Goal: Task Accomplishment & Management: Manage account settings

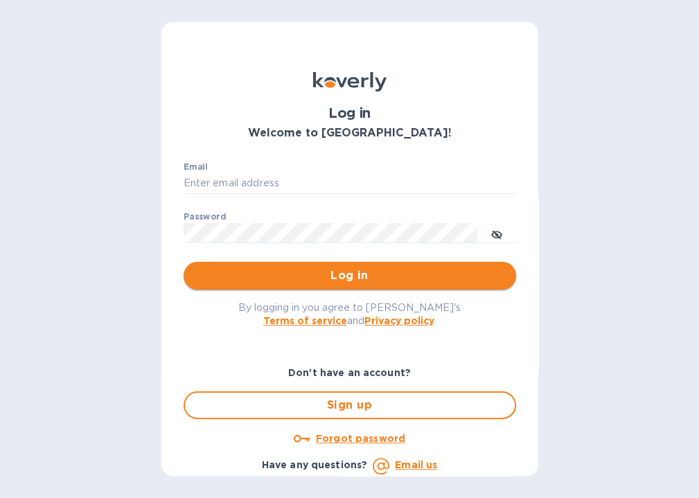
type input "[EMAIL_ADDRESS][DOMAIN_NAME]"
click at [347, 275] on span "Log in" at bounding box center [350, 275] width 310 height 17
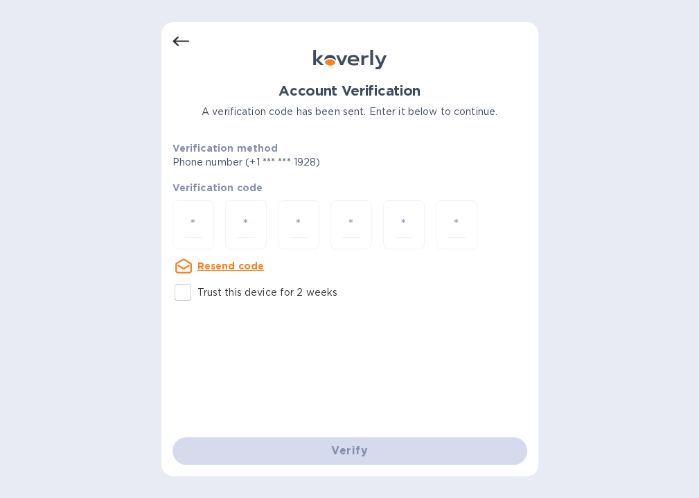
click at [184, 291] on input "Trust this device for 2 weeks" at bounding box center [182, 292] width 29 height 29
checkbox input "true"
click at [184, 217] on input "number" at bounding box center [193, 225] width 18 height 26
type input "1"
type input "2"
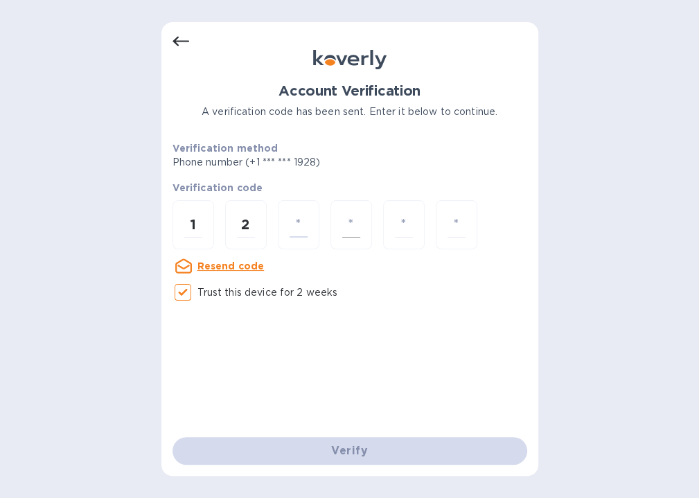
type input "4"
type input "2"
type input "6"
type input "7"
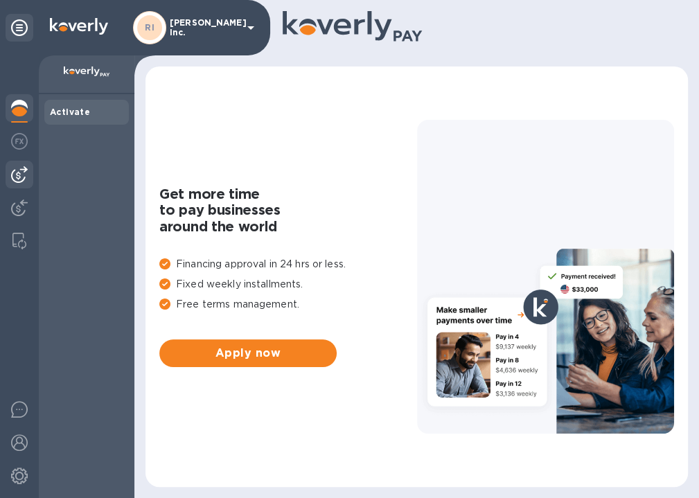
click at [19, 174] on img at bounding box center [19, 174] width 17 height 17
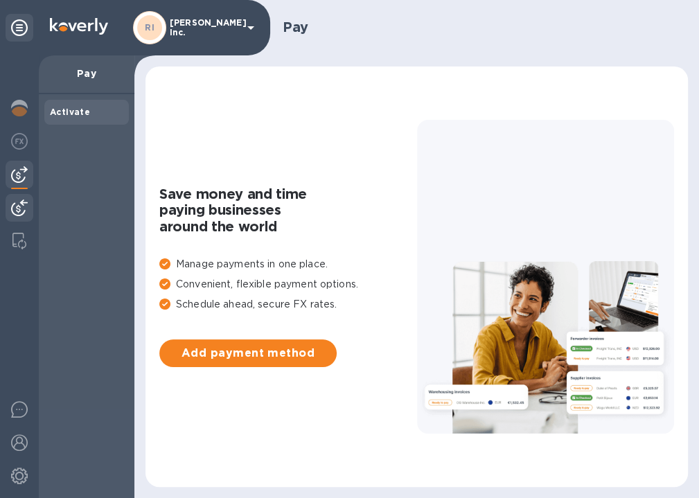
click at [25, 204] on img at bounding box center [19, 207] width 17 height 17
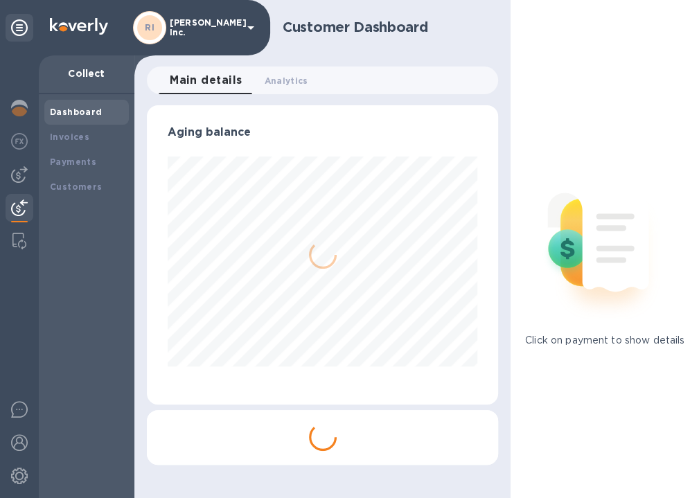
scroll to position [299, 351]
click at [21, 174] on img at bounding box center [19, 174] width 17 height 17
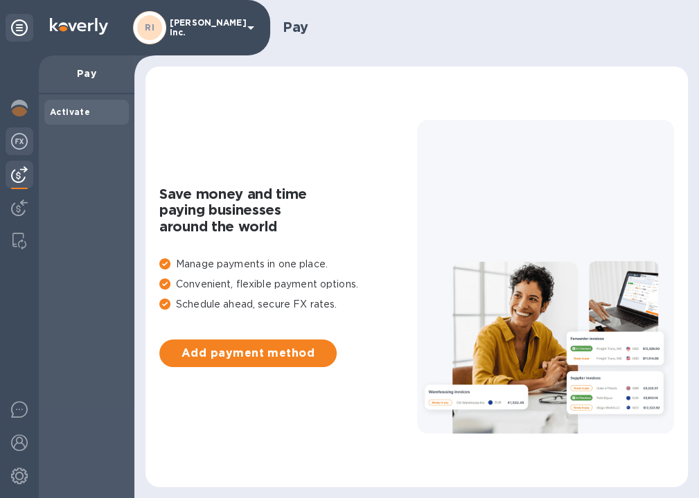
click at [21, 142] on img at bounding box center [19, 141] width 17 height 17
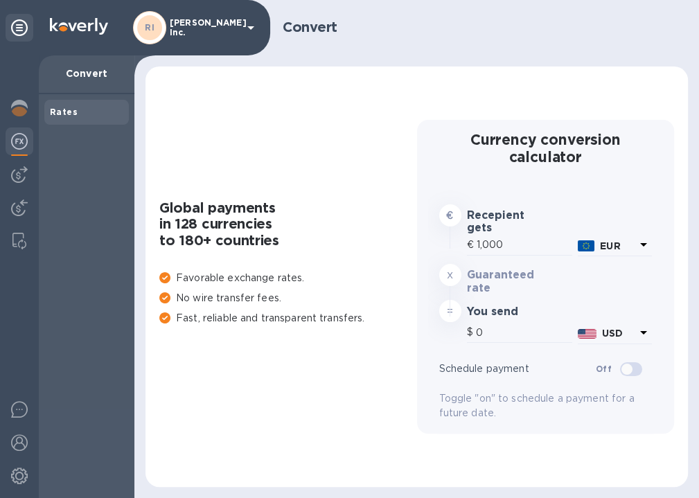
type input "1,172.85"
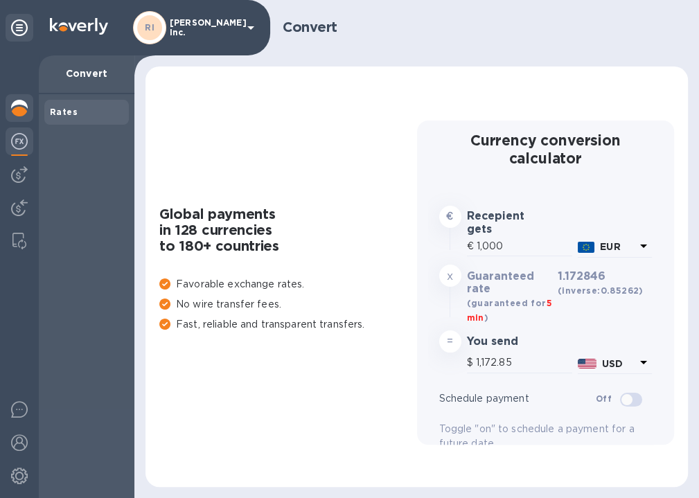
click at [19, 108] on img at bounding box center [19, 108] width 17 height 17
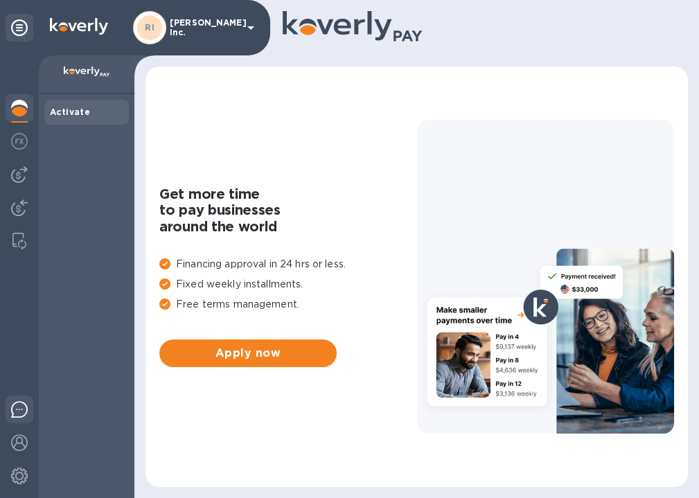
click at [24, 409] on img at bounding box center [19, 409] width 17 height 17
click at [492, 17] on div at bounding box center [479, 28] width 394 height 34
click at [19, 442] on img at bounding box center [19, 442] width 17 height 17
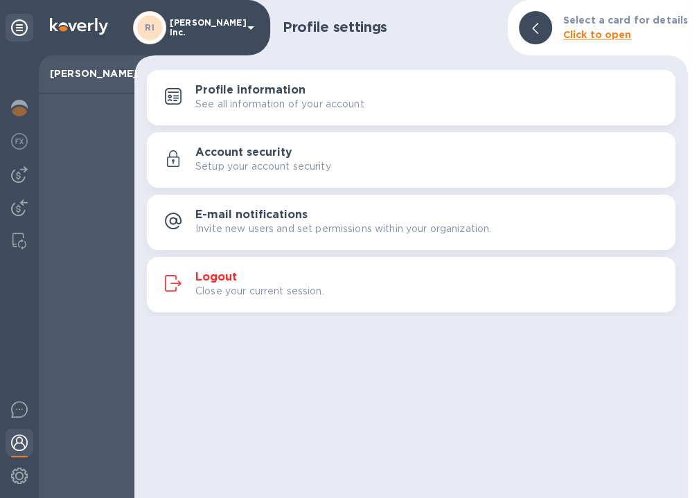
click at [260, 217] on h3 "E-mail notifications" at bounding box center [251, 214] width 112 height 13
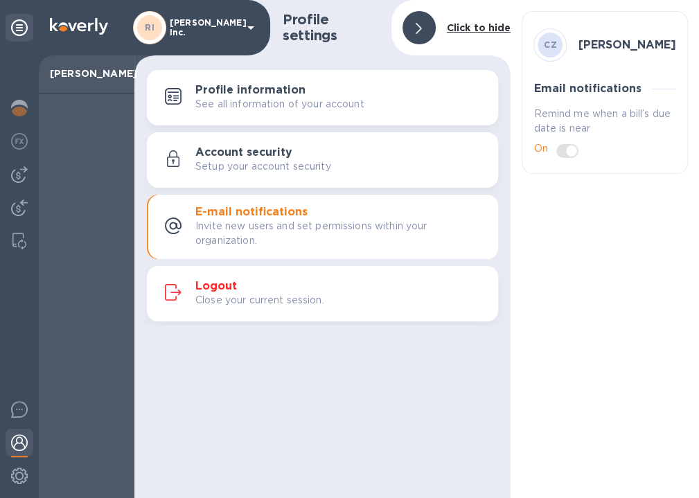
click at [250, 163] on p "Setup your account security" at bounding box center [263, 166] width 136 height 15
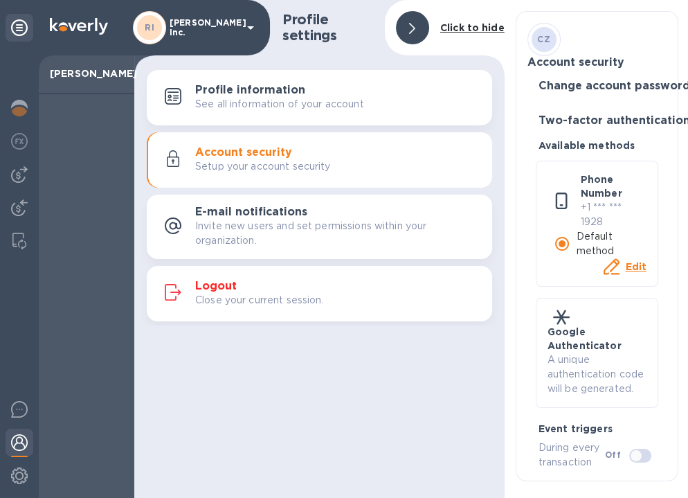
click at [251, 89] on h3 "Profile information" at bounding box center [250, 90] width 110 height 13
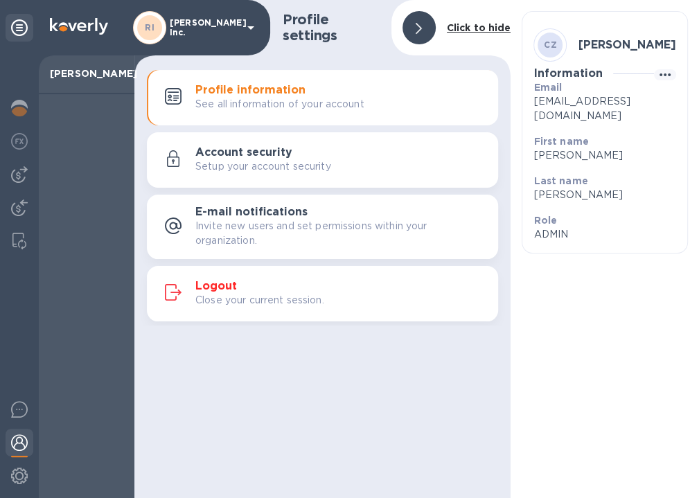
click at [247, 30] on icon at bounding box center [250, 27] width 17 height 17
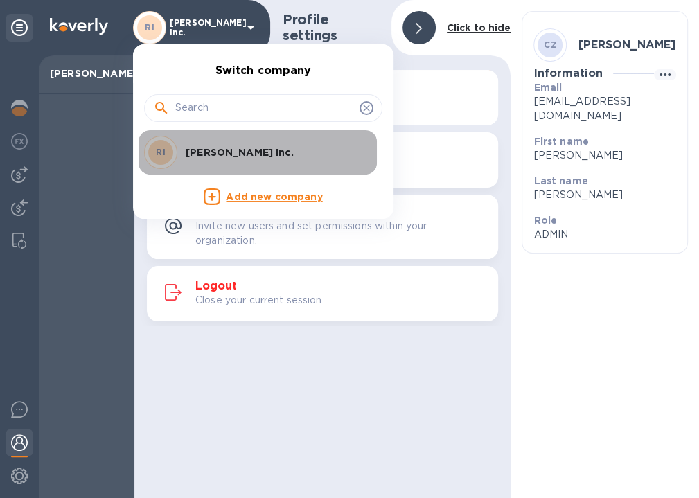
click at [208, 151] on p "[PERSON_NAME] Inc." at bounding box center [273, 152] width 174 height 14
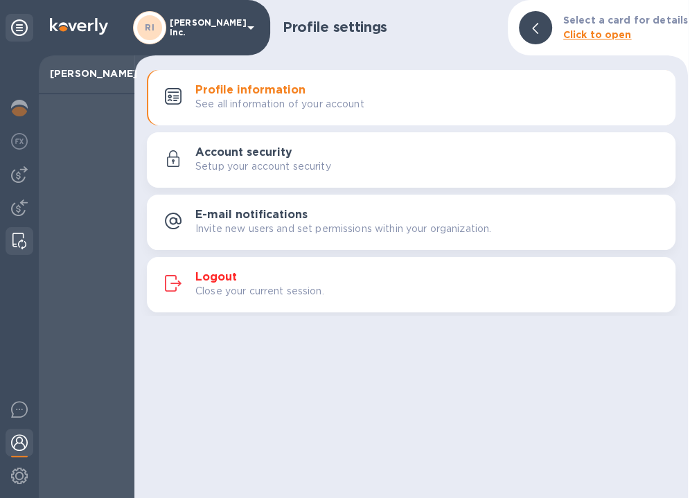
click at [23, 235] on img at bounding box center [19, 241] width 14 height 17
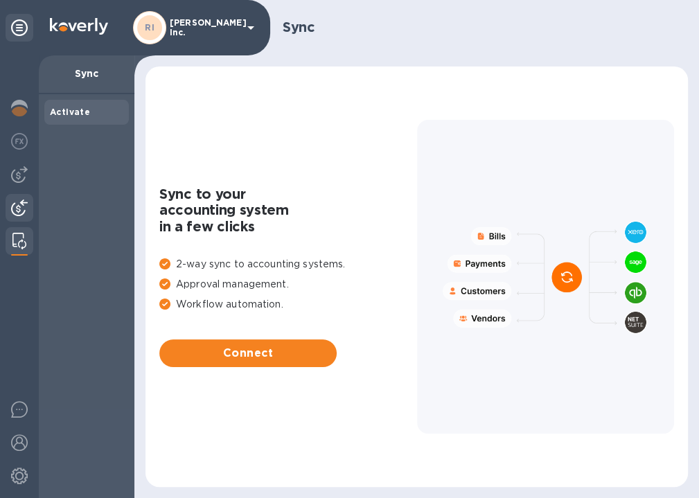
click at [19, 203] on img at bounding box center [19, 207] width 17 height 17
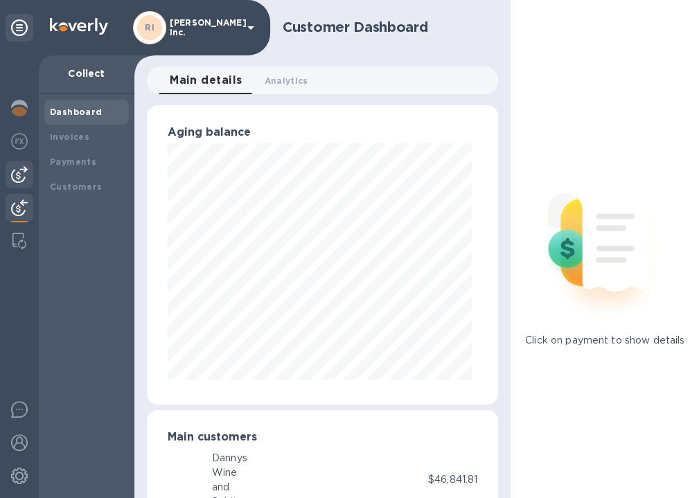
scroll to position [692083, 692036]
click at [23, 172] on img at bounding box center [19, 174] width 17 height 17
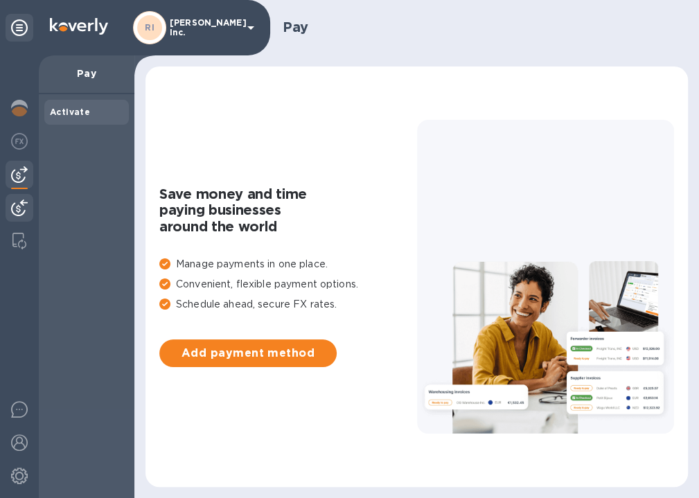
click at [23, 203] on img at bounding box center [19, 207] width 17 height 17
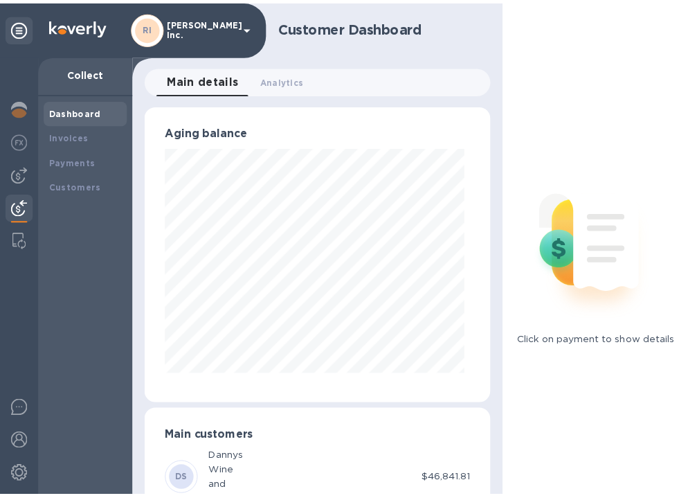
scroll to position [692083, 692036]
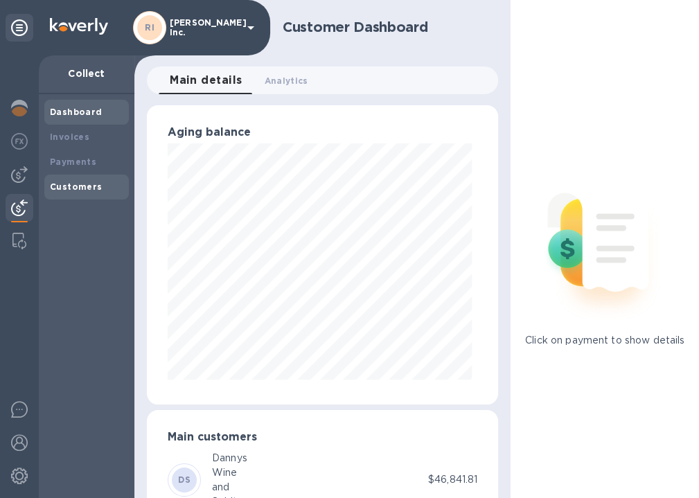
click at [60, 183] on b "Customers" at bounding box center [76, 186] width 53 height 10
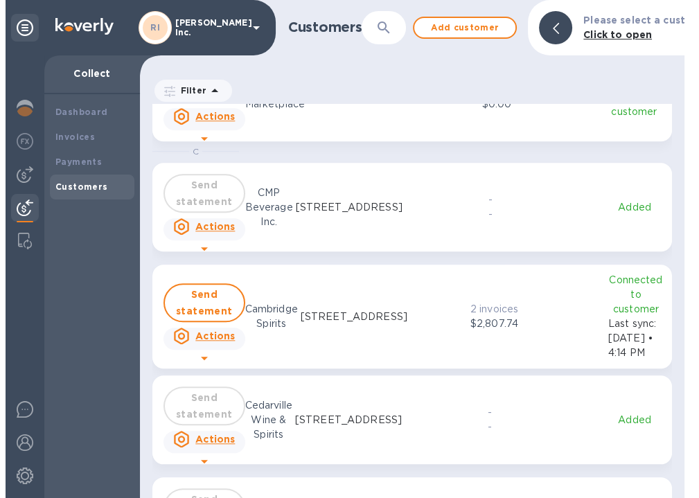
scroll to position [1246, 0]
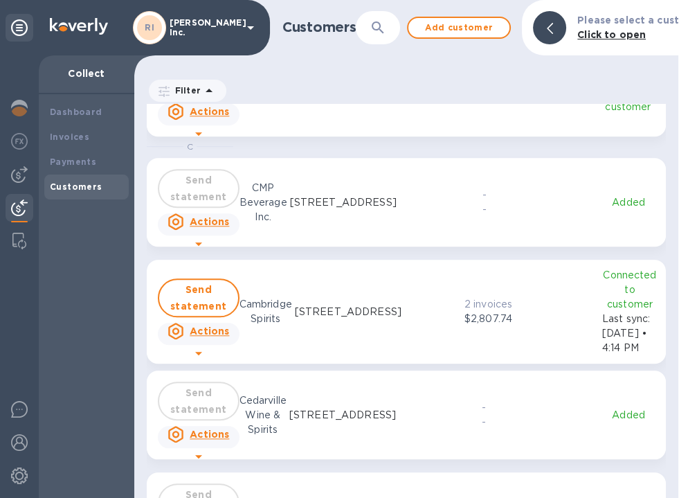
click at [37, 302] on div at bounding box center [19, 276] width 39 height 442
click at [210, 331] on u "Actions" at bounding box center [209, 330] width 39 height 11
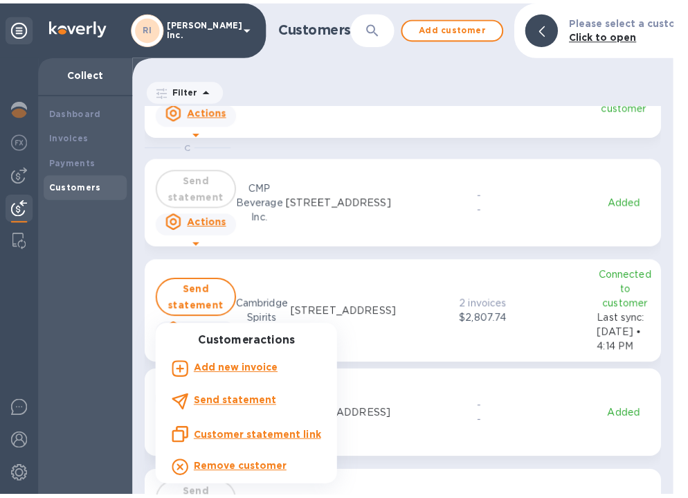
scroll to position [10, 6]
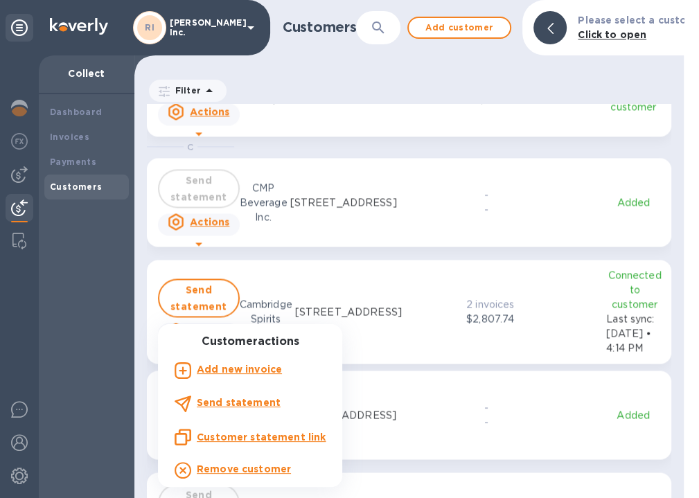
click at [422, 278] on div at bounding box center [349, 249] width 699 height 498
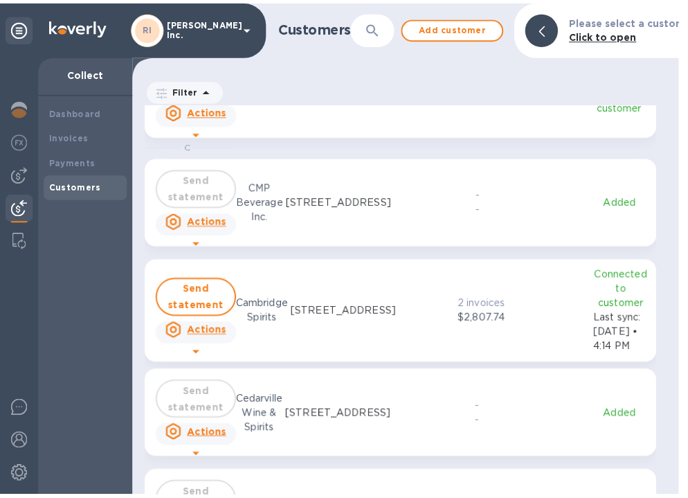
scroll to position [383, 539]
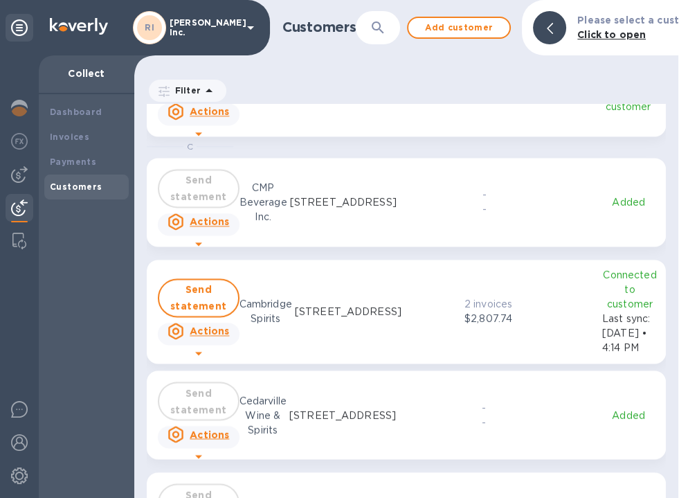
click at [357, 307] on p "[STREET_ADDRESS]" at bounding box center [348, 312] width 107 height 15
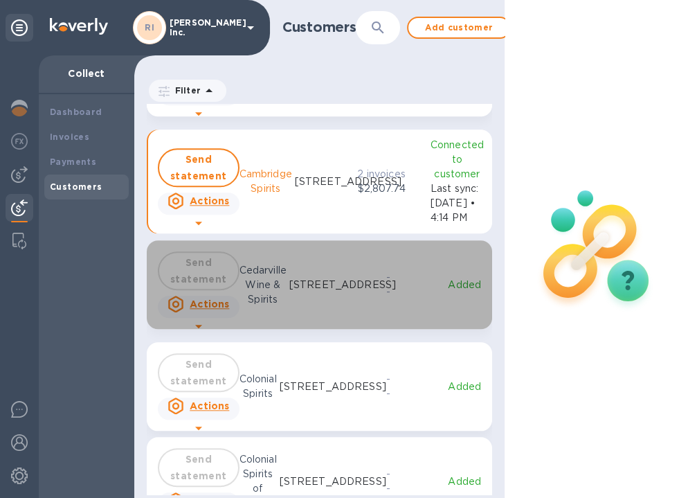
click at [357, 307] on div "Send statement Actions Cedarville Wine & Spirits [STREET_ADDRESS] US - - Added" at bounding box center [319, 285] width 329 height 72
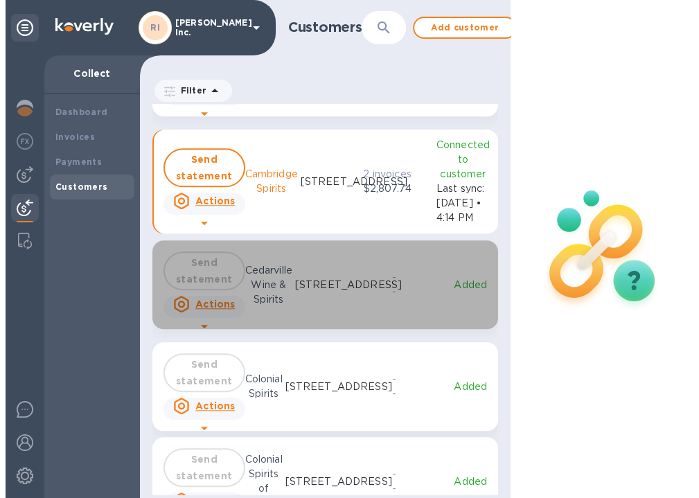
scroll to position [10, 6]
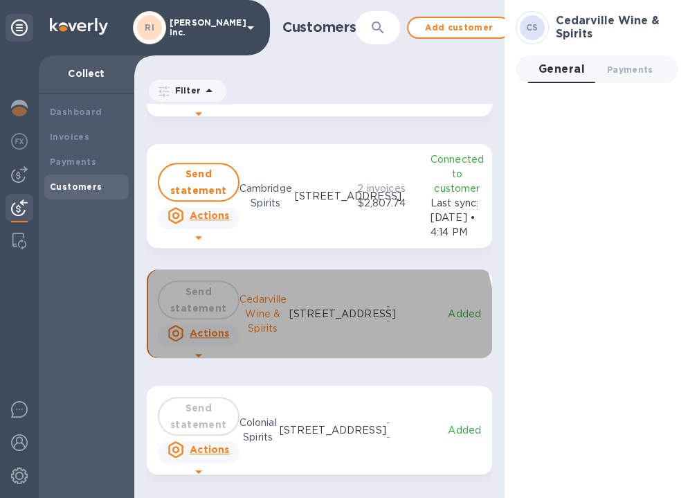
click at [280, 327] on p "Cedarville Wine & Spirits" at bounding box center [263, 314] width 47 height 44
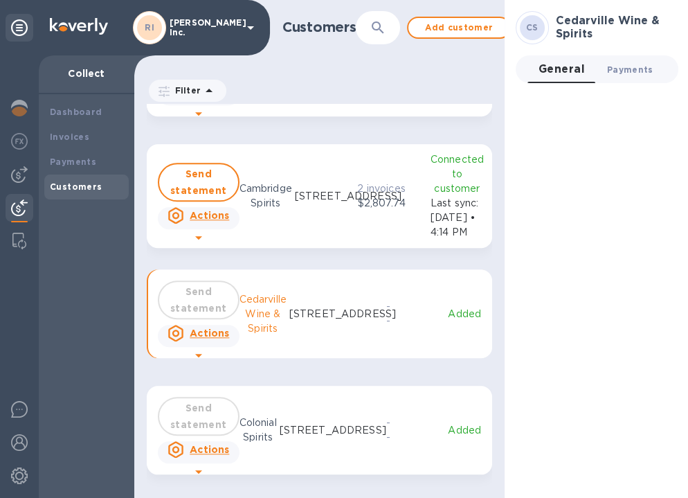
click at [625, 66] on span "Payments 0" at bounding box center [630, 69] width 46 height 15
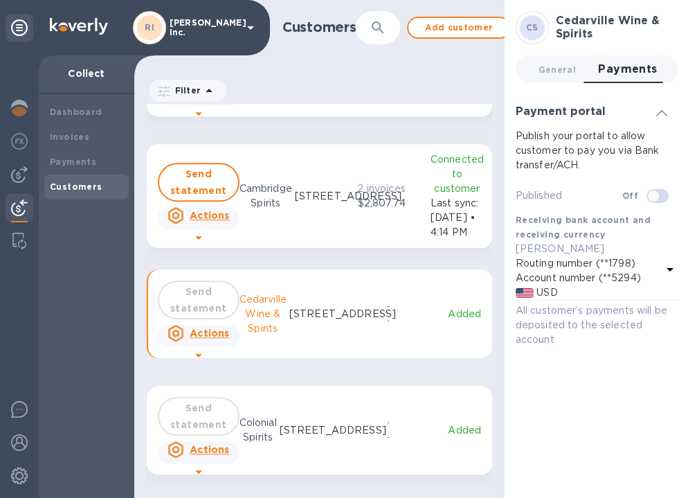
click at [350, 196] on p "2 invoices" at bounding box center [382, 188] width 64 height 15
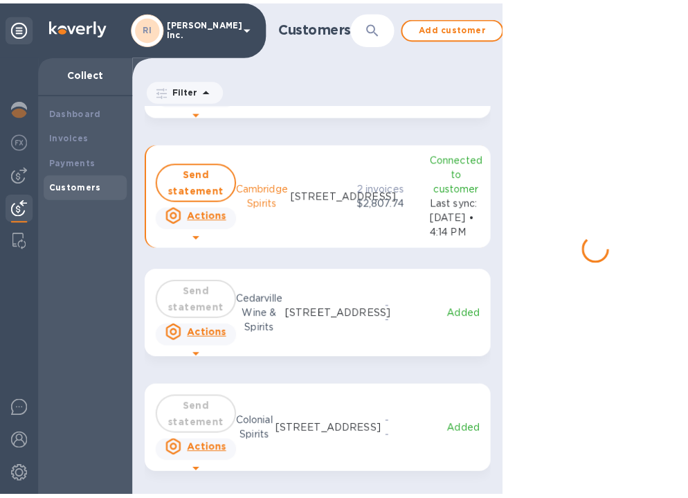
scroll to position [383, 365]
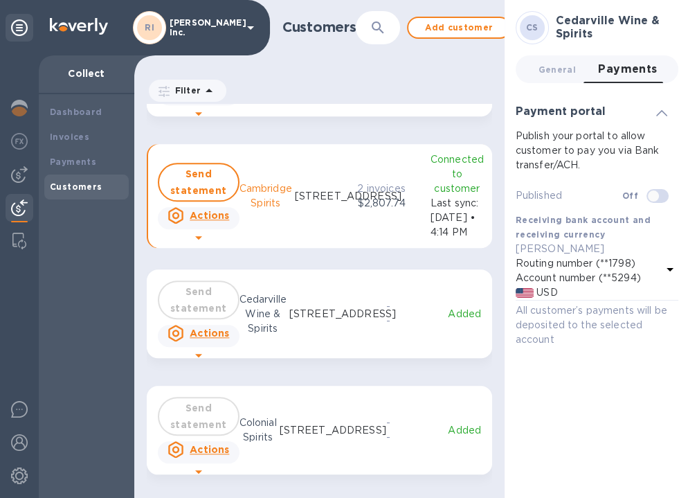
checkbox input "true"
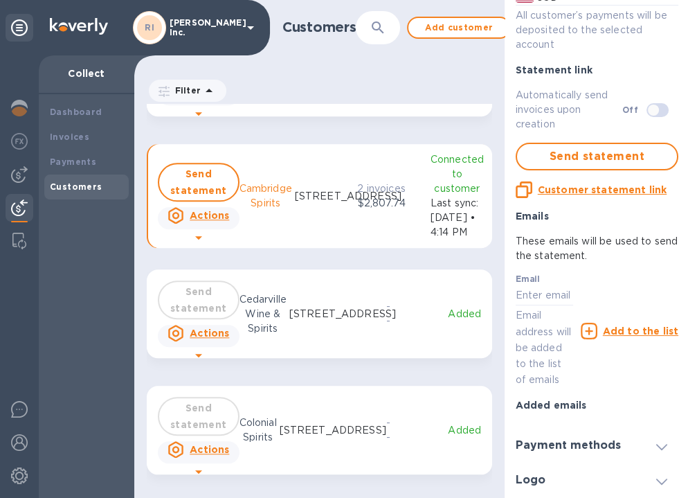
scroll to position [10, 0]
click at [660, 444] on icon at bounding box center [661, 447] width 11 height 6
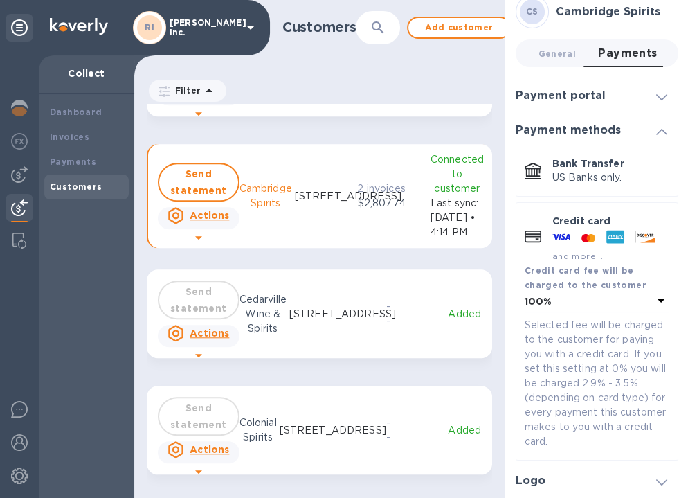
scroll to position [15, 0]
click at [658, 129] on icon at bounding box center [661, 132] width 11 height 6
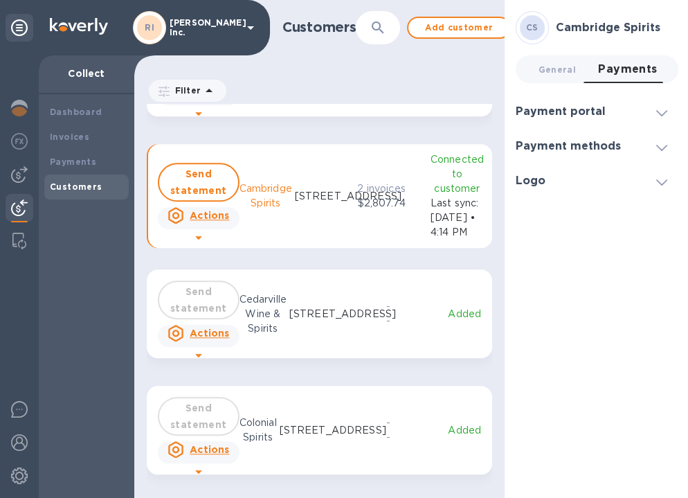
scroll to position [0, 0]
click at [658, 108] on span at bounding box center [661, 111] width 11 height 13
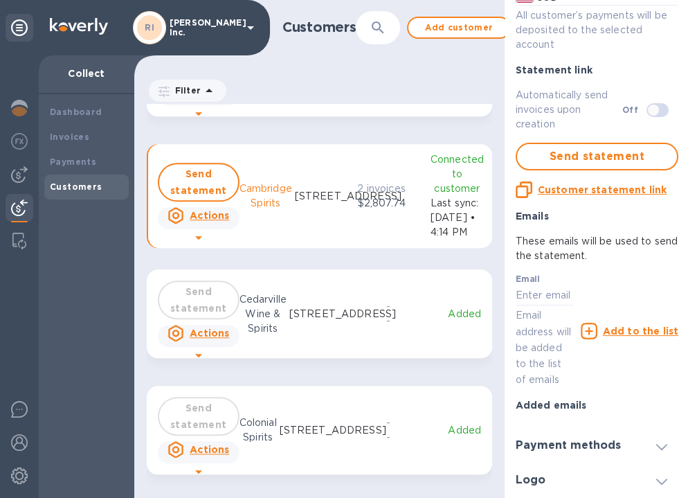
scroll to position [312, 0]
click at [541, 398] on p "Added emails" at bounding box center [597, 405] width 163 height 14
click at [584, 184] on u "Customer statement link" at bounding box center [602, 189] width 129 height 11
click at [584, 184] on u "Copied" at bounding box center [602, 189] width 37 height 11
click at [559, 184] on u "Customer statement link" at bounding box center [602, 189] width 129 height 11
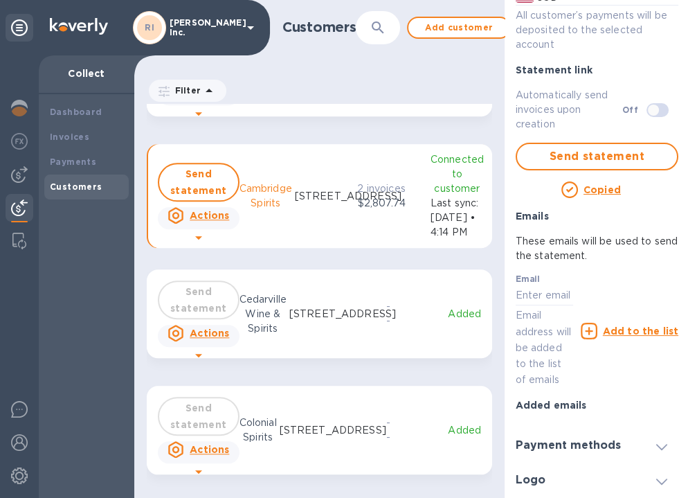
click at [588, 184] on u "Copied" at bounding box center [602, 189] width 37 height 11
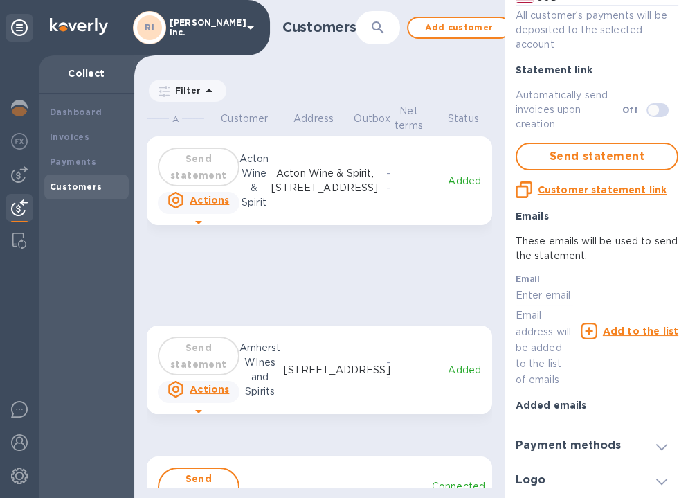
click at [589, 323] on icon at bounding box center [589, 331] width 17 height 17
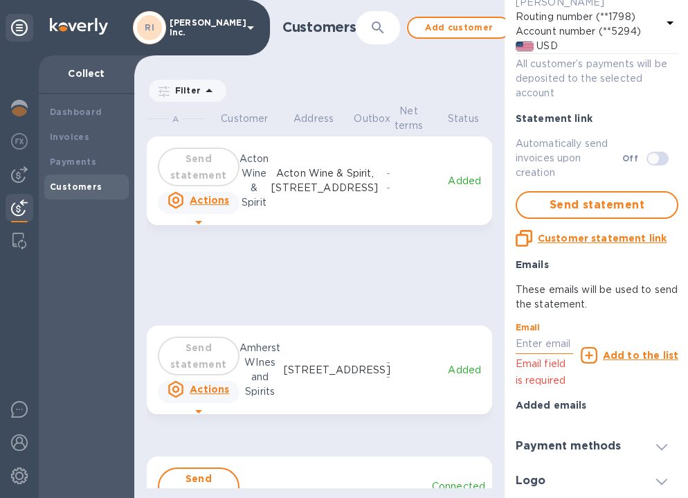
click at [557, 345] on input "text" at bounding box center [544, 344] width 57 height 21
type input "[EMAIL_ADDRESS][DOMAIN_NAME]"
click at [632, 356] on u "Add to the list" at bounding box center [640, 355] width 75 height 11
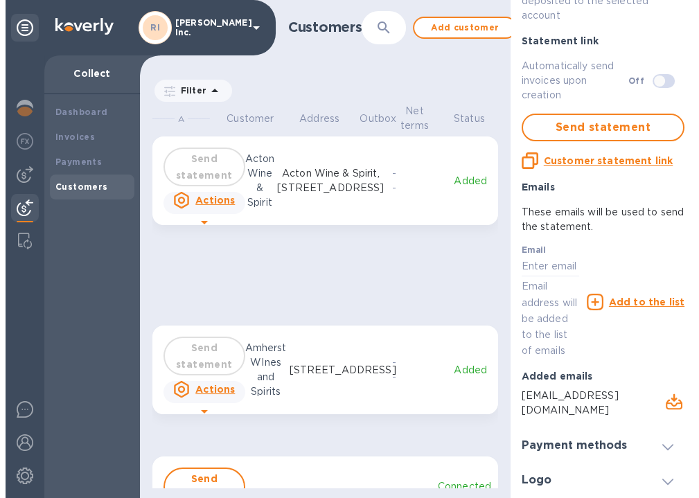
scroll to position [330, 0]
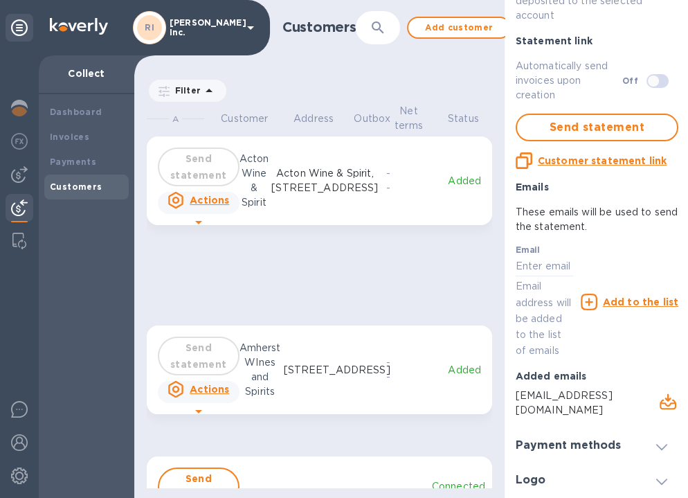
click at [665, 401] on icon "button" at bounding box center [668, 397] width 6 height 8
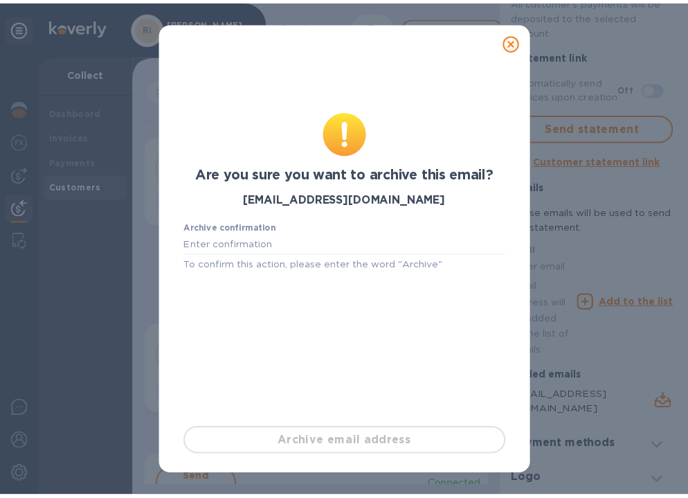
scroll to position [10, 6]
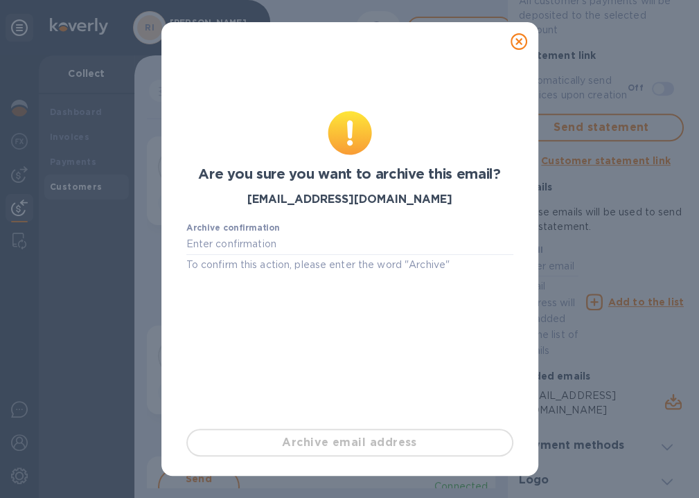
click at [523, 37] on icon at bounding box center [518, 41] width 17 height 17
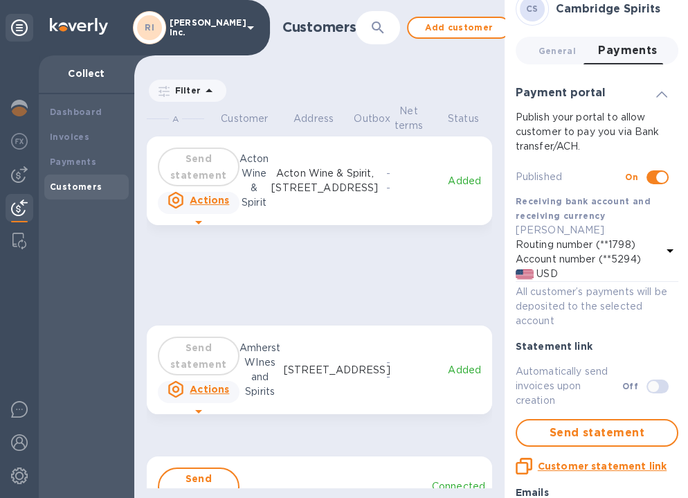
scroll to position [0, 0]
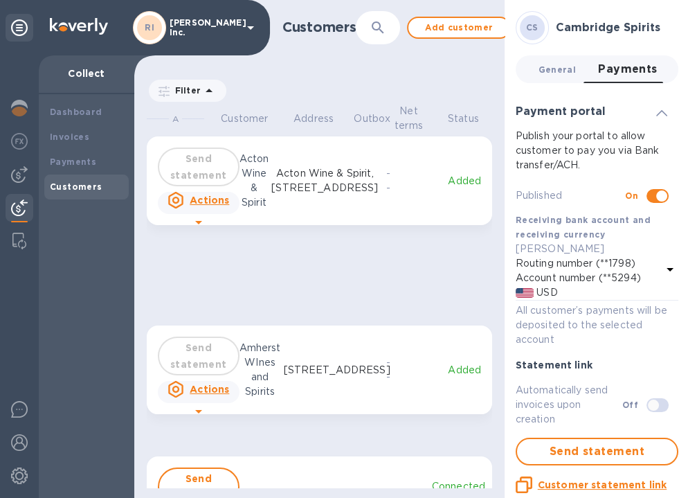
click at [557, 65] on span "General 0" at bounding box center [557, 69] width 37 height 15
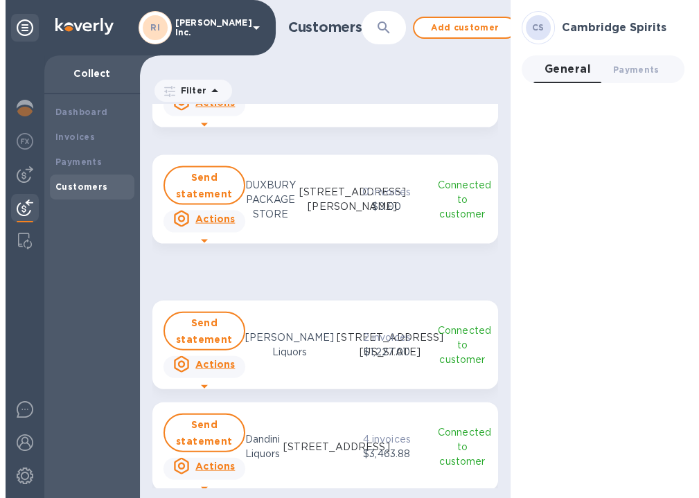
scroll to position [2977, 0]
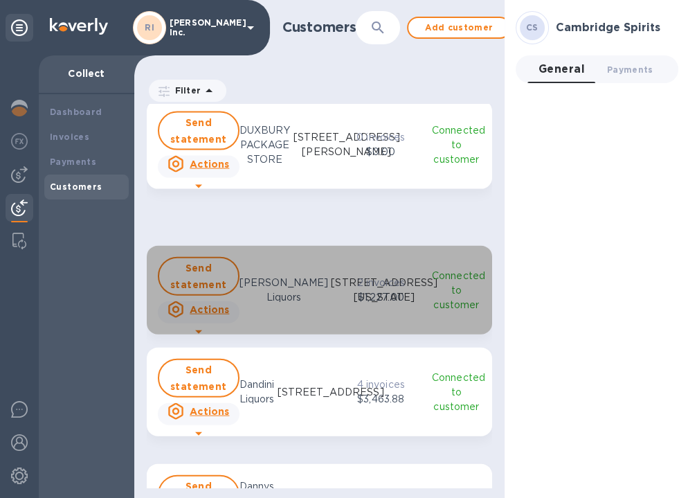
click at [375, 287] on p "2 invoices" at bounding box center [381, 283] width 62 height 15
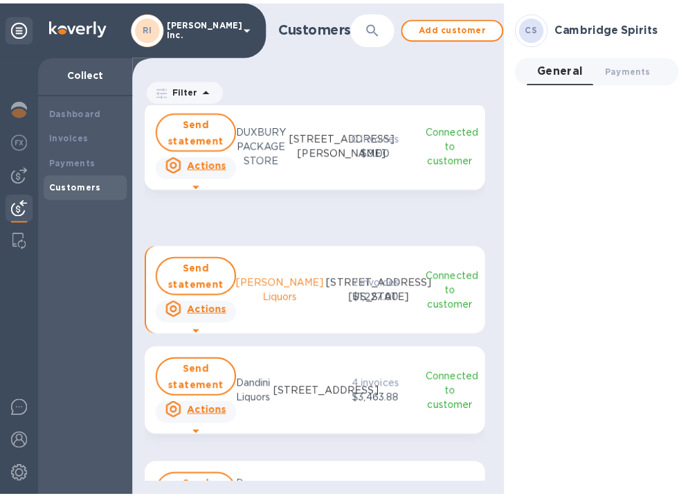
scroll to position [383, 365]
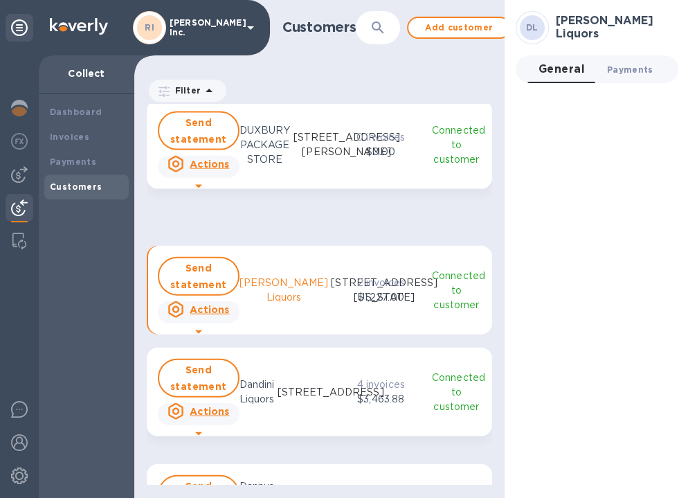
click at [627, 69] on span "Payments 0" at bounding box center [630, 69] width 46 height 15
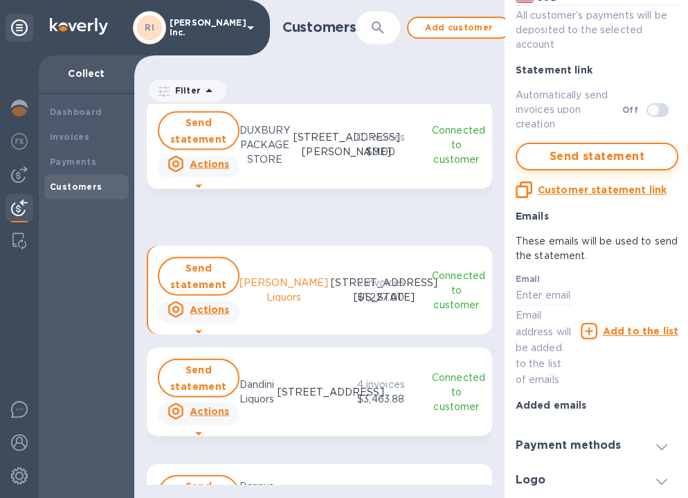
scroll to position [312, 0]
click at [538, 285] on input "text" at bounding box center [544, 295] width 57 height 21
type input "[EMAIL_ADDRESS][DOMAIN_NAME]"
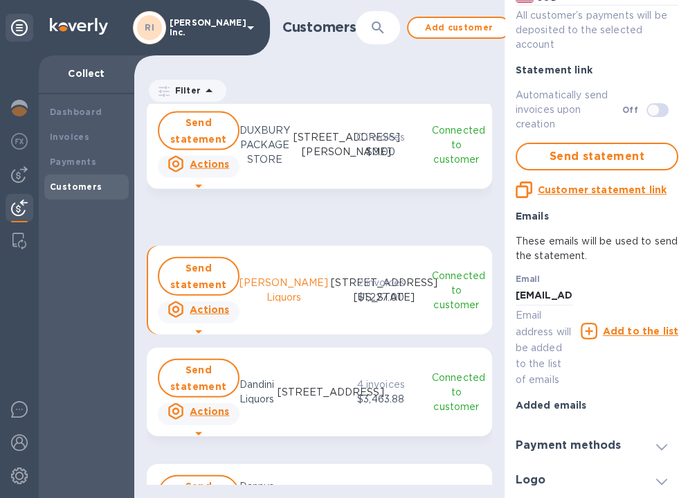
click at [584, 323] on icon at bounding box center [589, 331] width 17 height 17
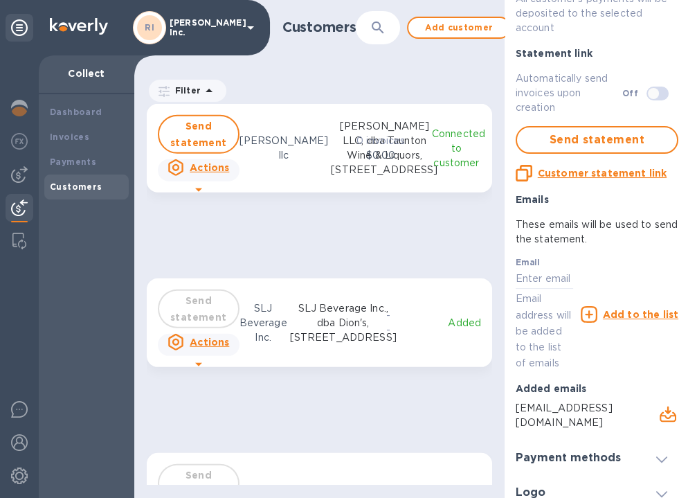
scroll to position [9139, 0]
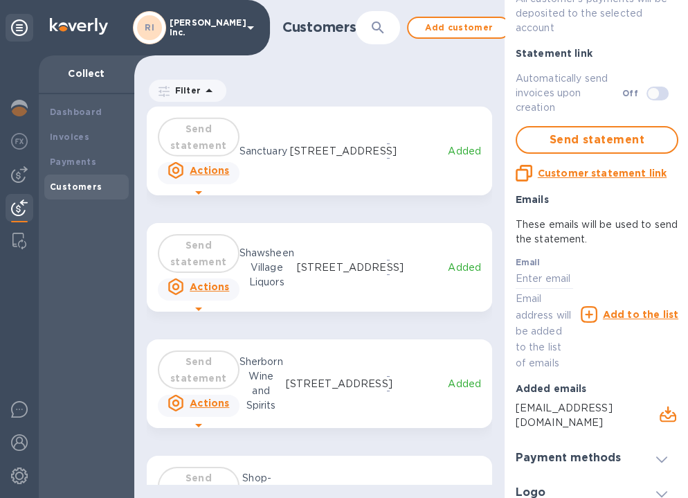
click at [19, 208] on img at bounding box center [19, 207] width 17 height 17
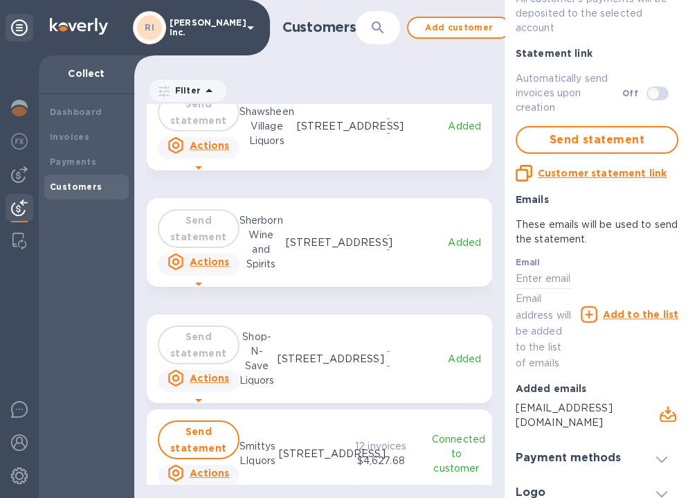
scroll to position [10, 6]
click at [75, 161] on b "Payments" at bounding box center [73, 161] width 46 height 10
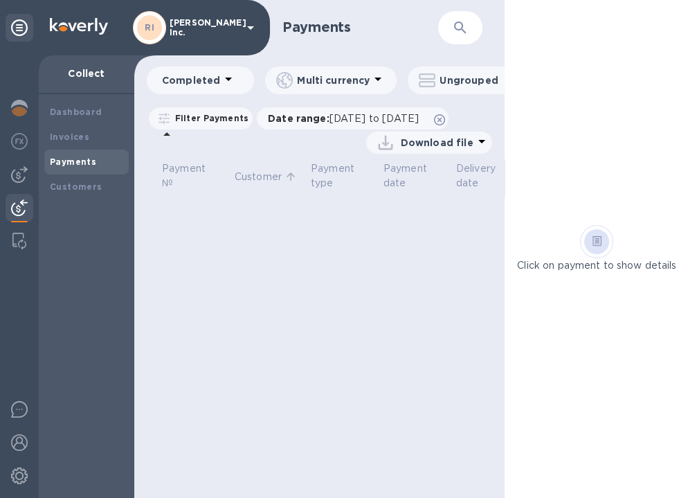
click at [280, 184] on p "Customer" at bounding box center [258, 177] width 47 height 15
click at [228, 79] on icon at bounding box center [228, 79] width 17 height 17
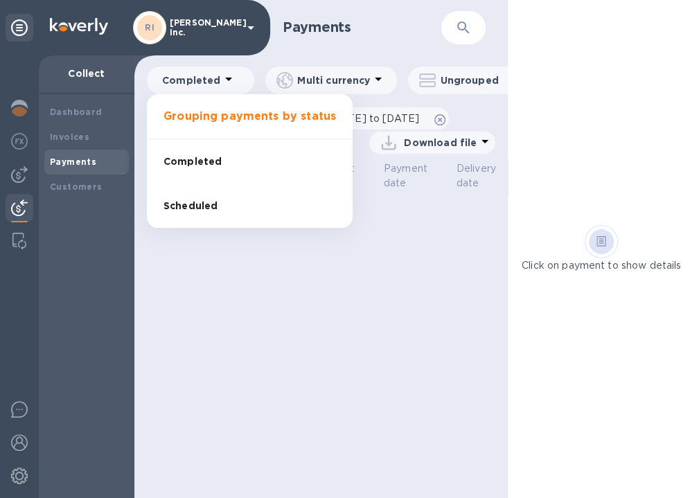
click at [227, 79] on div at bounding box center [349, 249] width 699 height 498
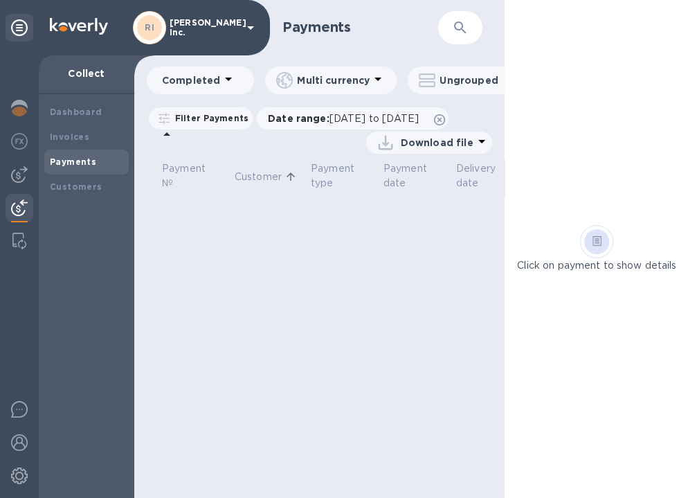
click at [215, 80] on p "Completed" at bounding box center [191, 80] width 58 height 14
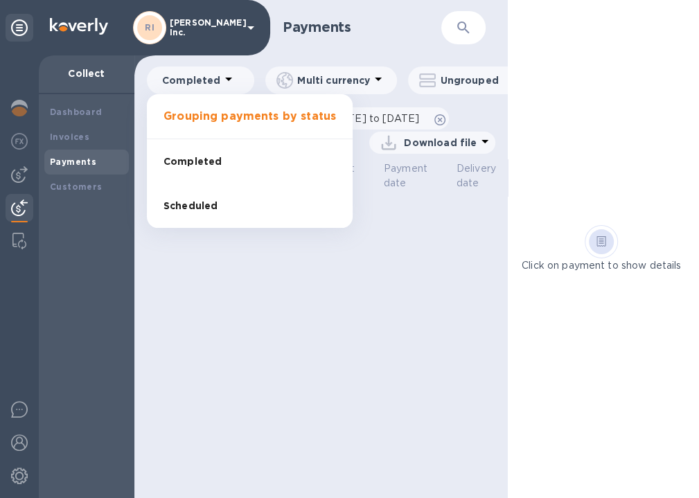
click at [178, 204] on span "Scheduled" at bounding box center [190, 206] width 54 height 15
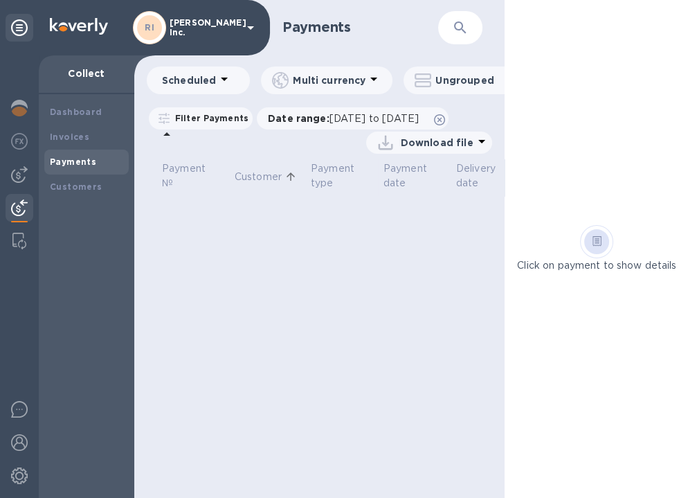
click at [292, 183] on icon at bounding box center [291, 176] width 12 height 12
click at [82, 136] on b "Invoices" at bounding box center [69, 137] width 39 height 10
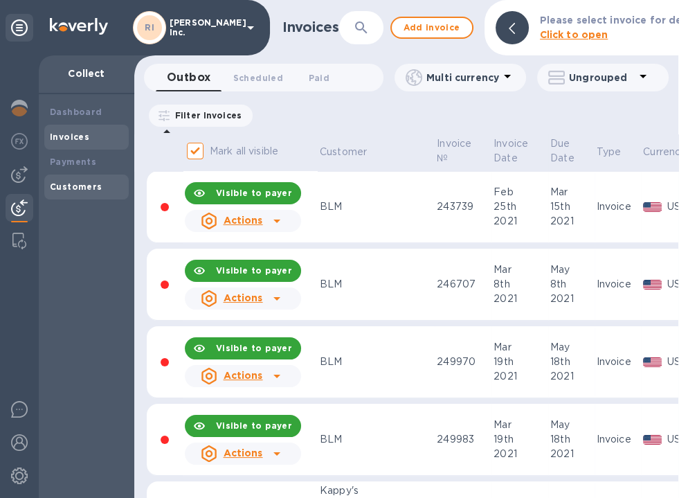
click at [76, 188] on b "Customers" at bounding box center [76, 186] width 53 height 10
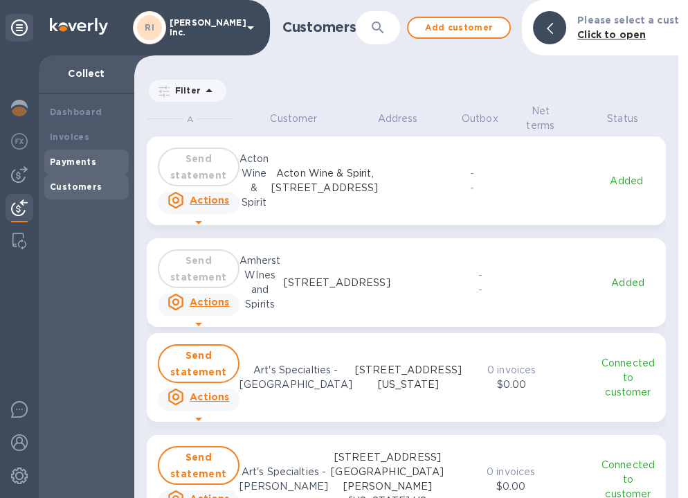
scroll to position [383, 539]
click at [74, 134] on b "Invoices" at bounding box center [69, 137] width 39 height 10
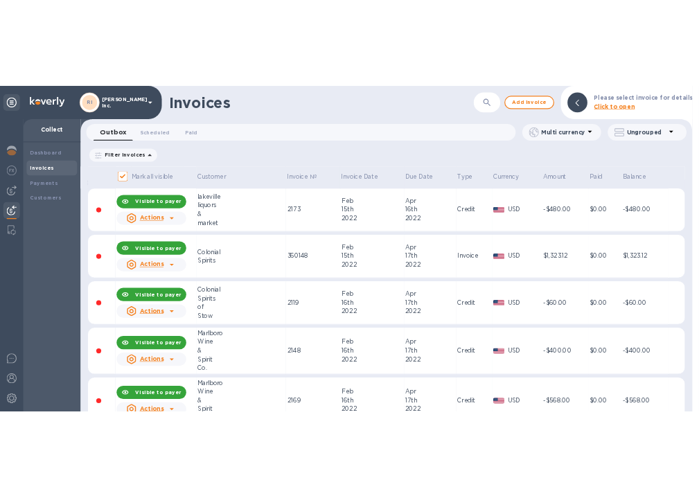
scroll to position [11138, 0]
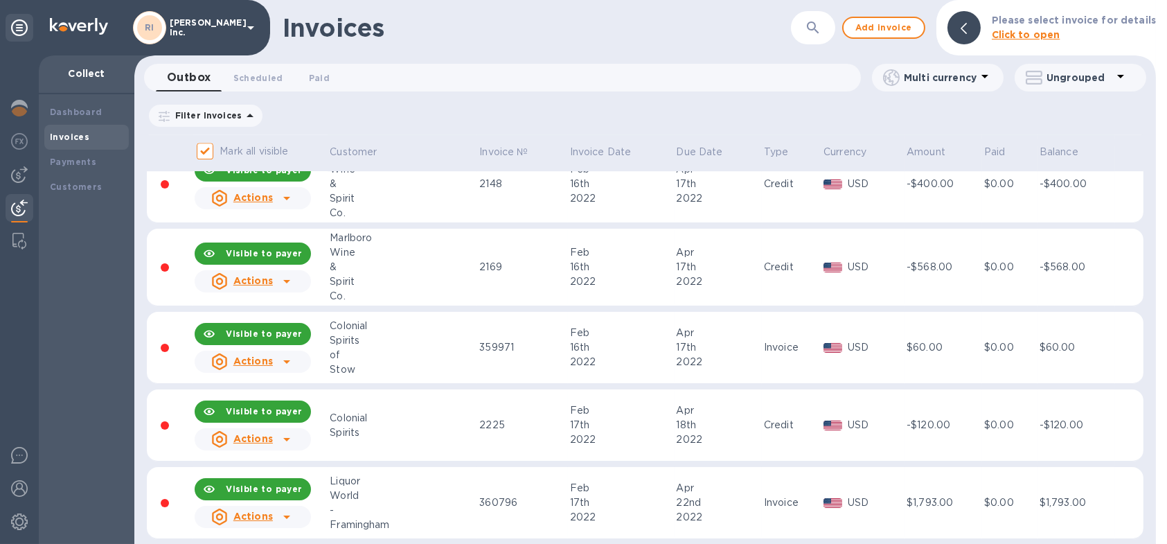
click at [698, 27] on icon at bounding box center [963, 28] width 6 height 11
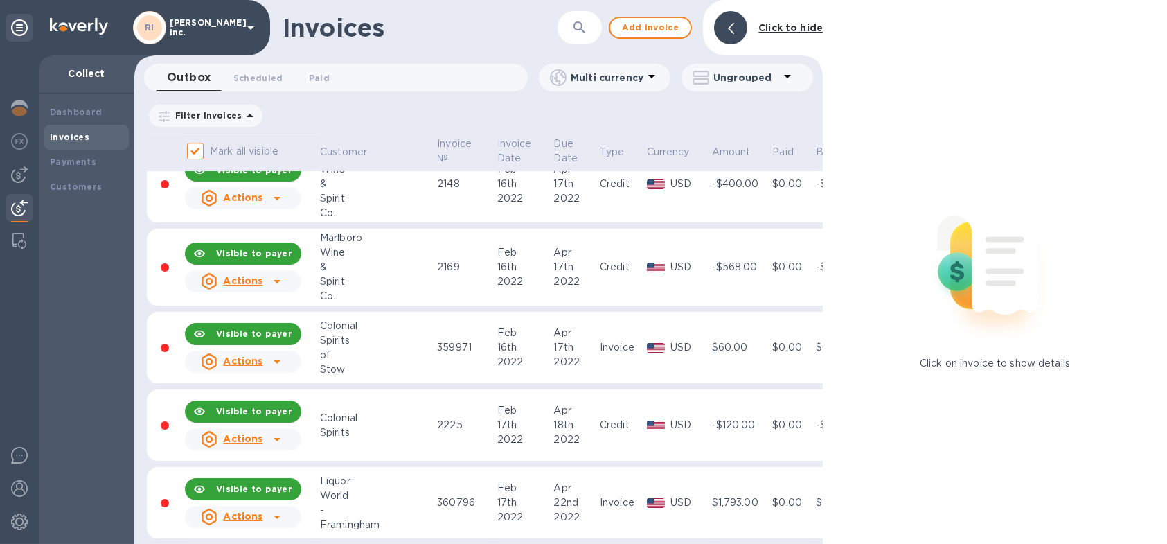
click at [251, 25] on icon at bounding box center [250, 27] width 17 height 17
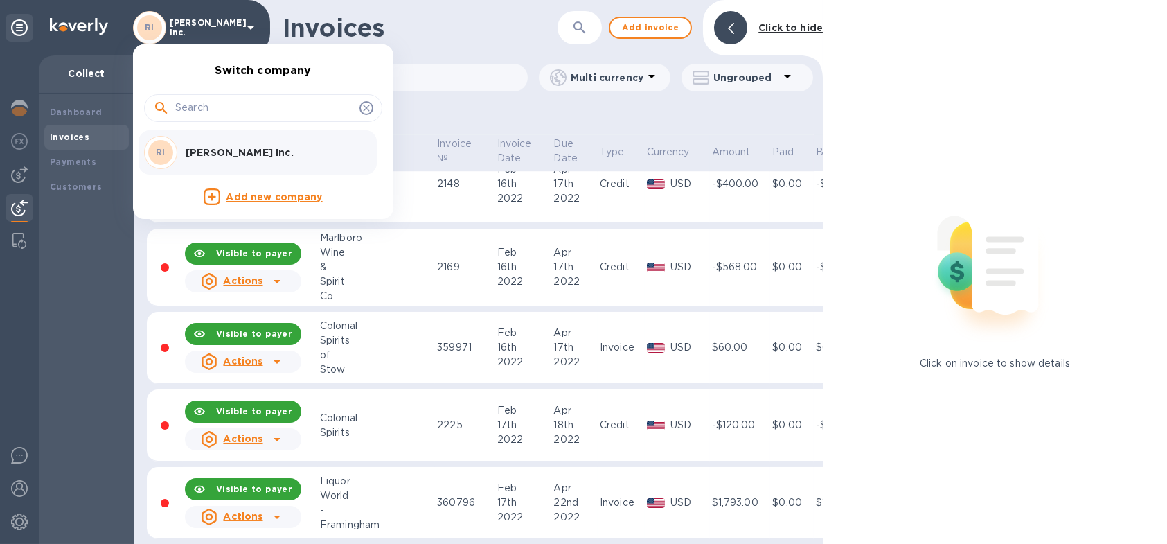
click at [252, 24] on div at bounding box center [583, 272] width 1167 height 544
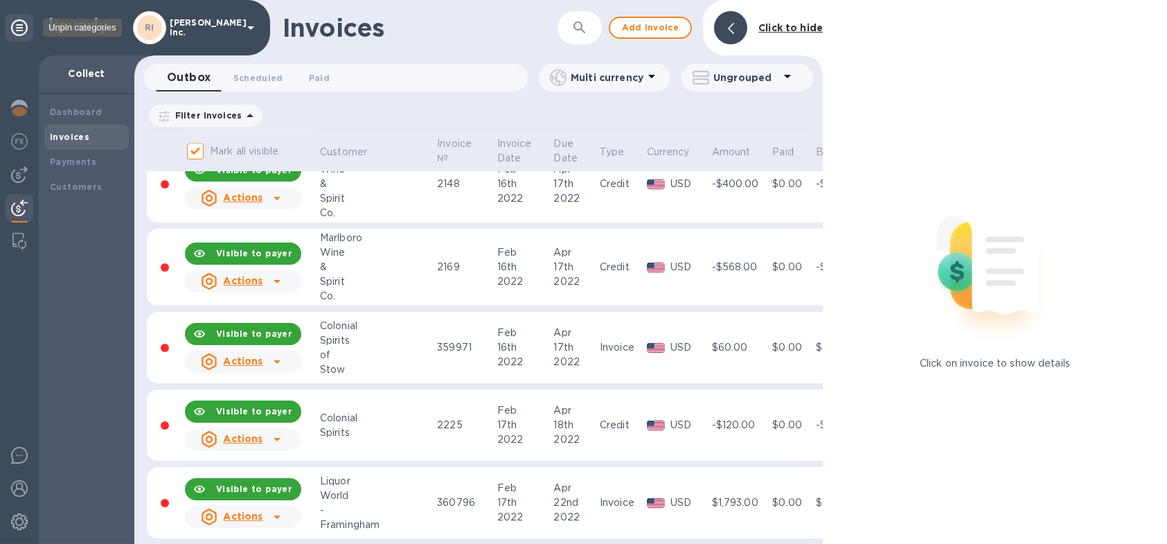
click at [19, 26] on icon at bounding box center [19, 27] width 17 height 17
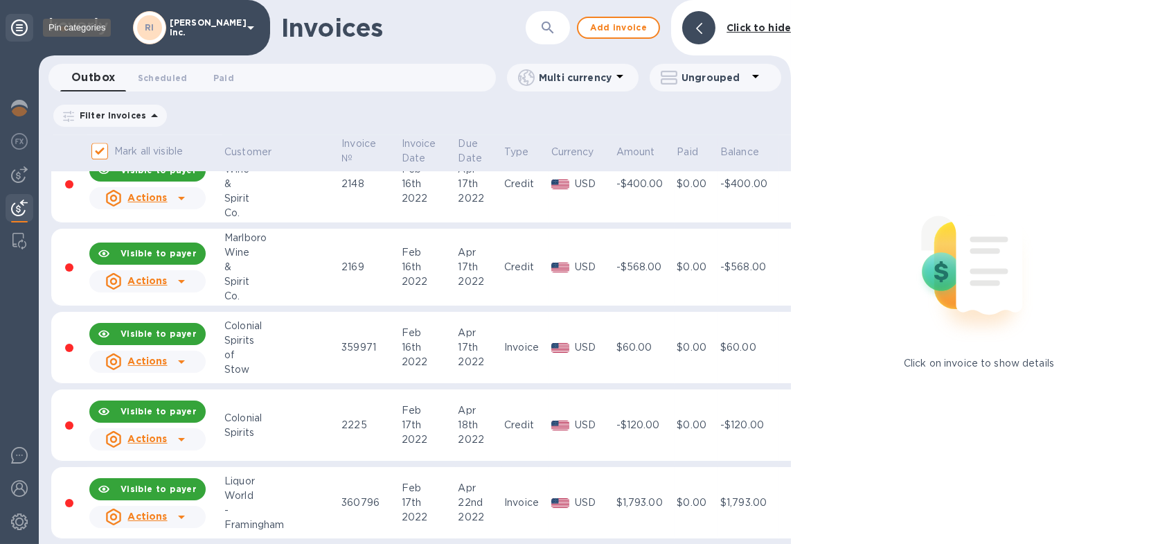
click at [19, 26] on icon at bounding box center [19, 27] width 17 height 17
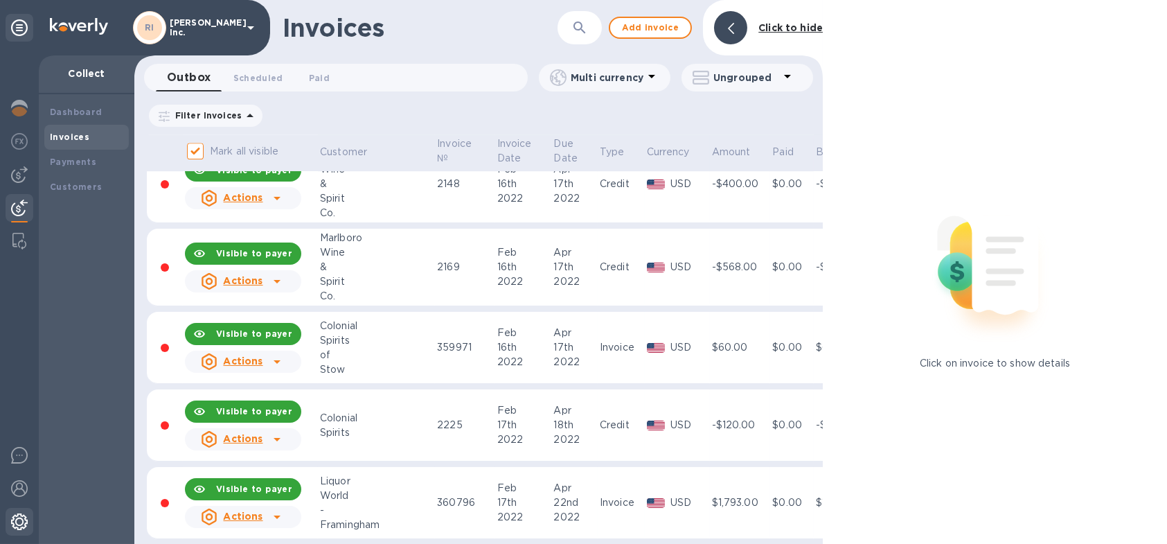
click at [15, 497] on img at bounding box center [19, 521] width 17 height 17
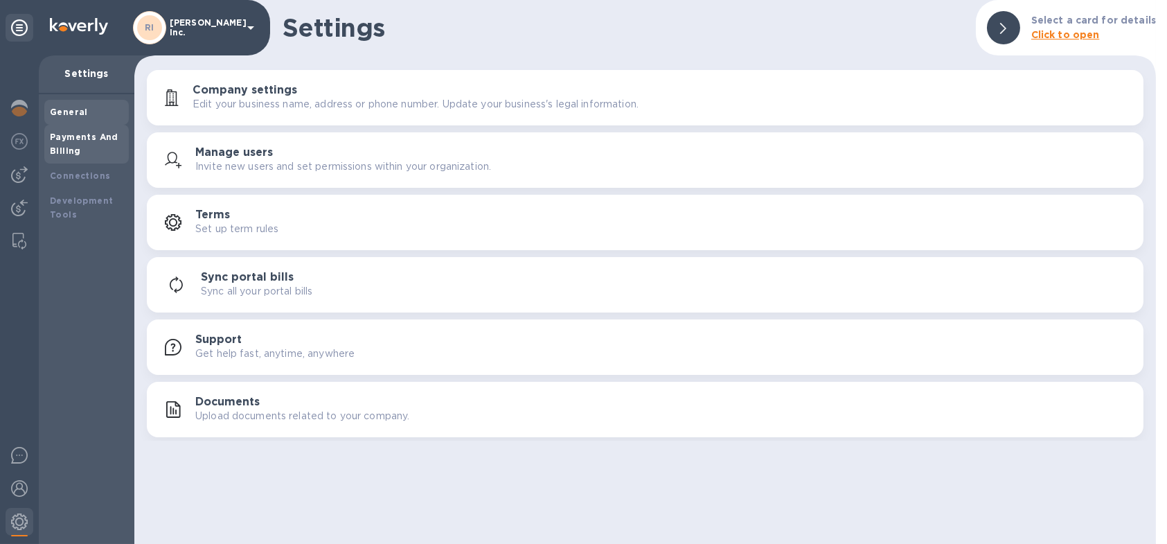
click at [75, 143] on div "Payments And Billing" at bounding box center [86, 144] width 73 height 28
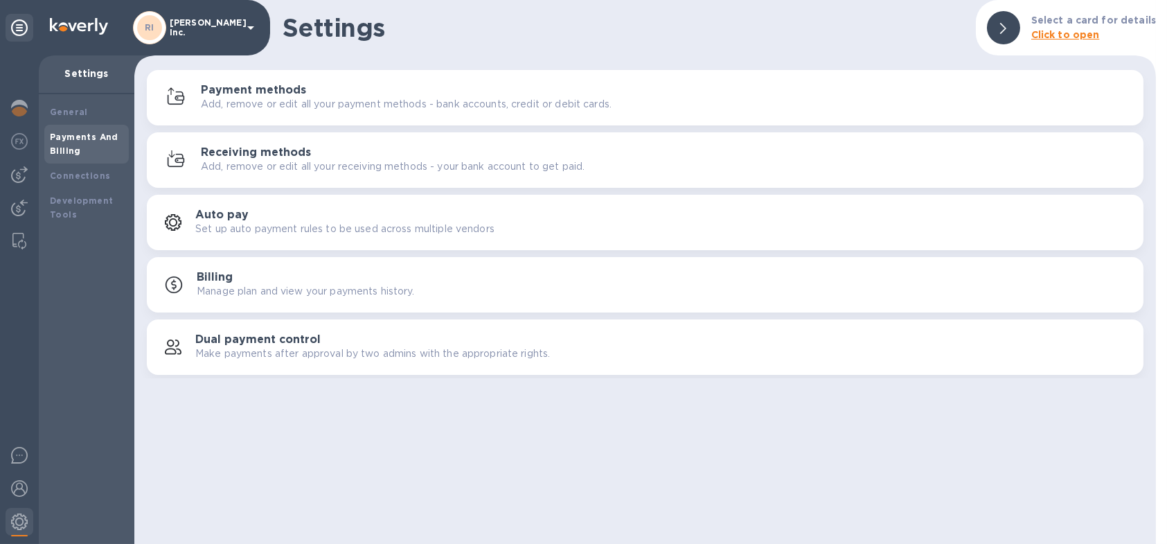
click at [148, 25] on b "RI" at bounding box center [150, 27] width 10 height 10
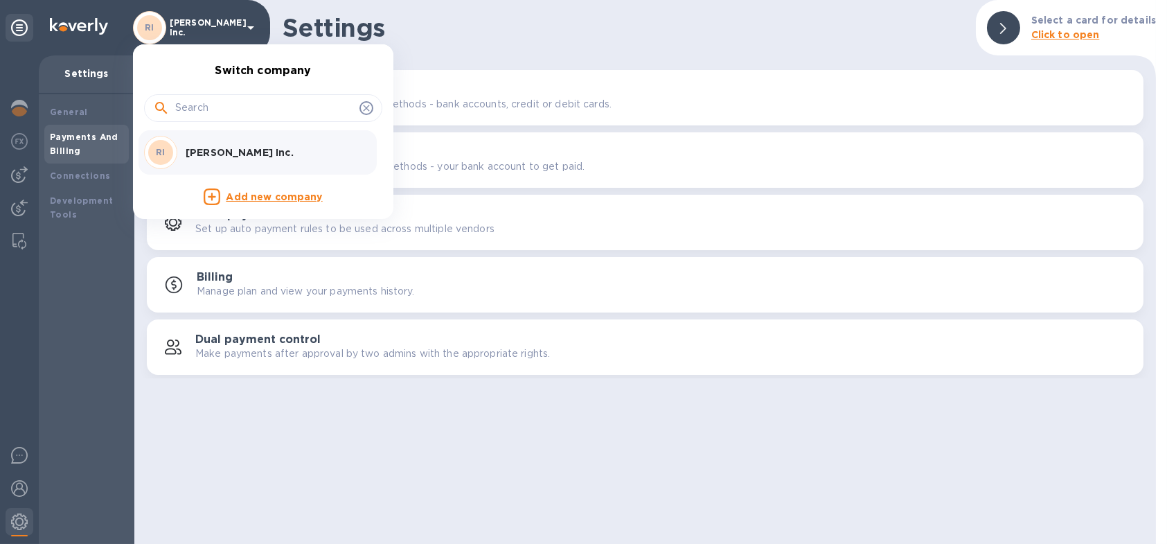
click at [18, 26] on div at bounding box center [583, 272] width 1167 height 544
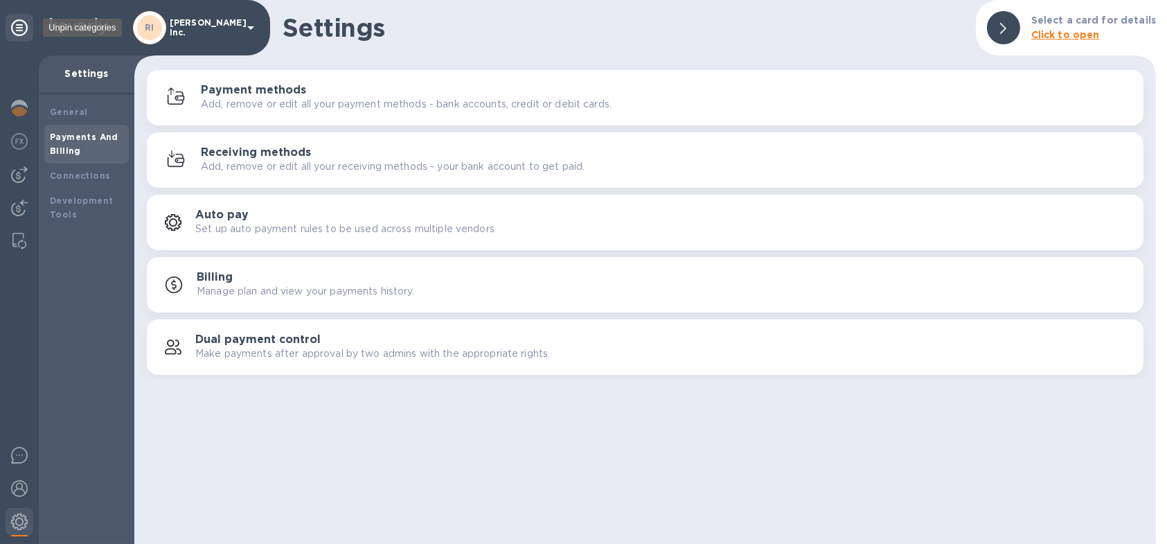
click at [18, 26] on icon at bounding box center [19, 27] width 17 height 17
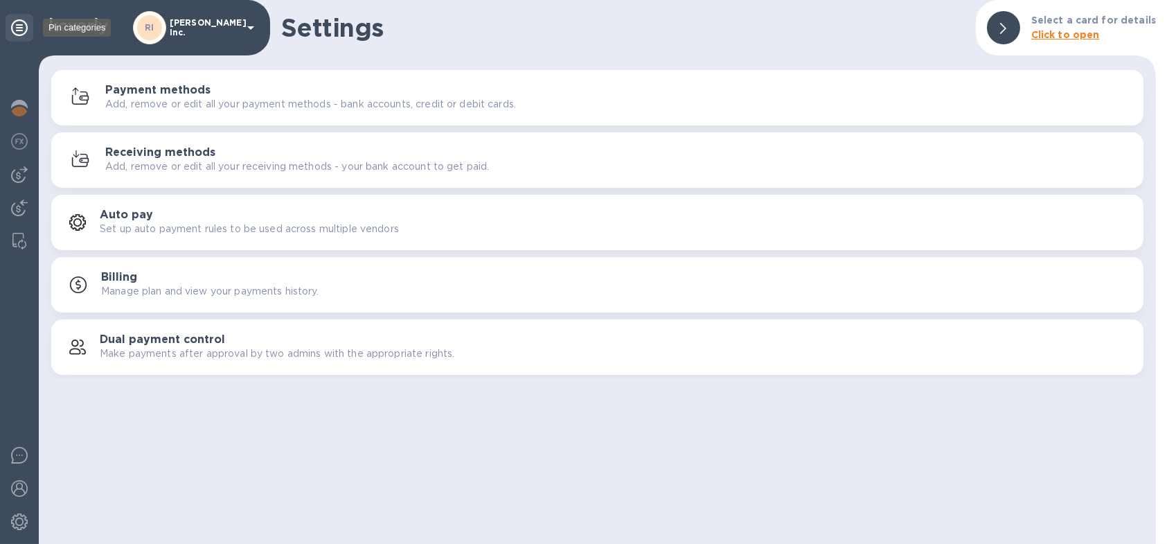
click at [18, 26] on icon at bounding box center [19, 27] width 17 height 17
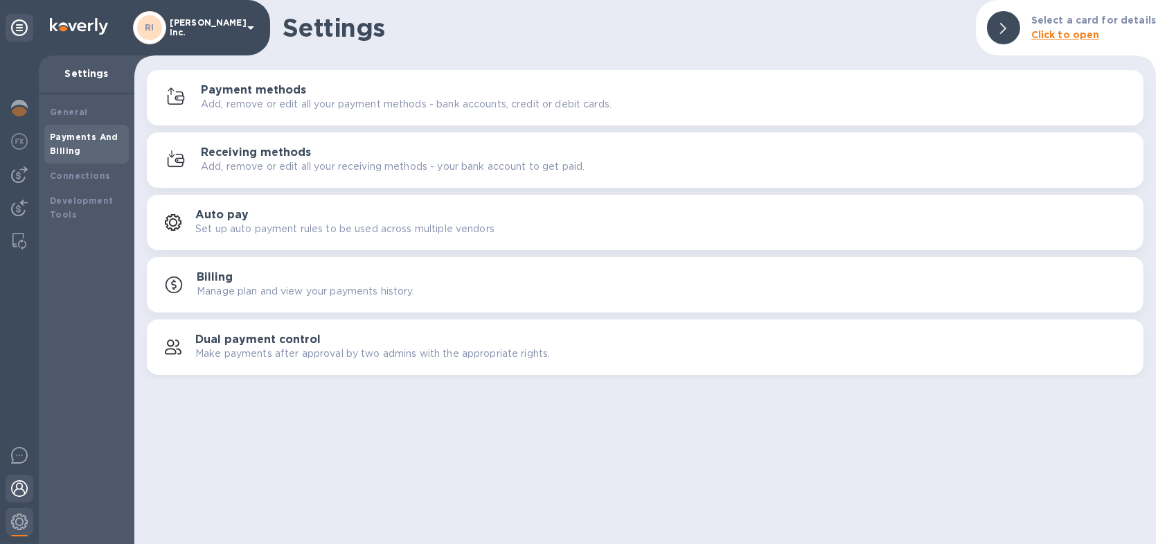
click at [24, 487] on img at bounding box center [19, 488] width 17 height 17
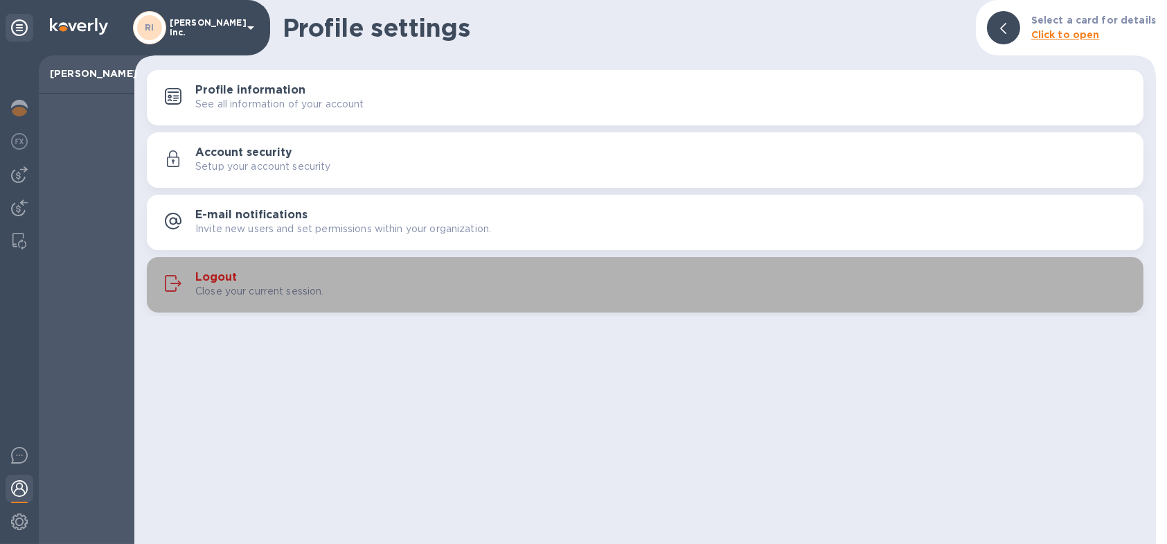
click at [230, 277] on h3 "Logout" at bounding box center [216, 277] width 42 height 13
